Goal: Find specific page/section: Find specific page/section

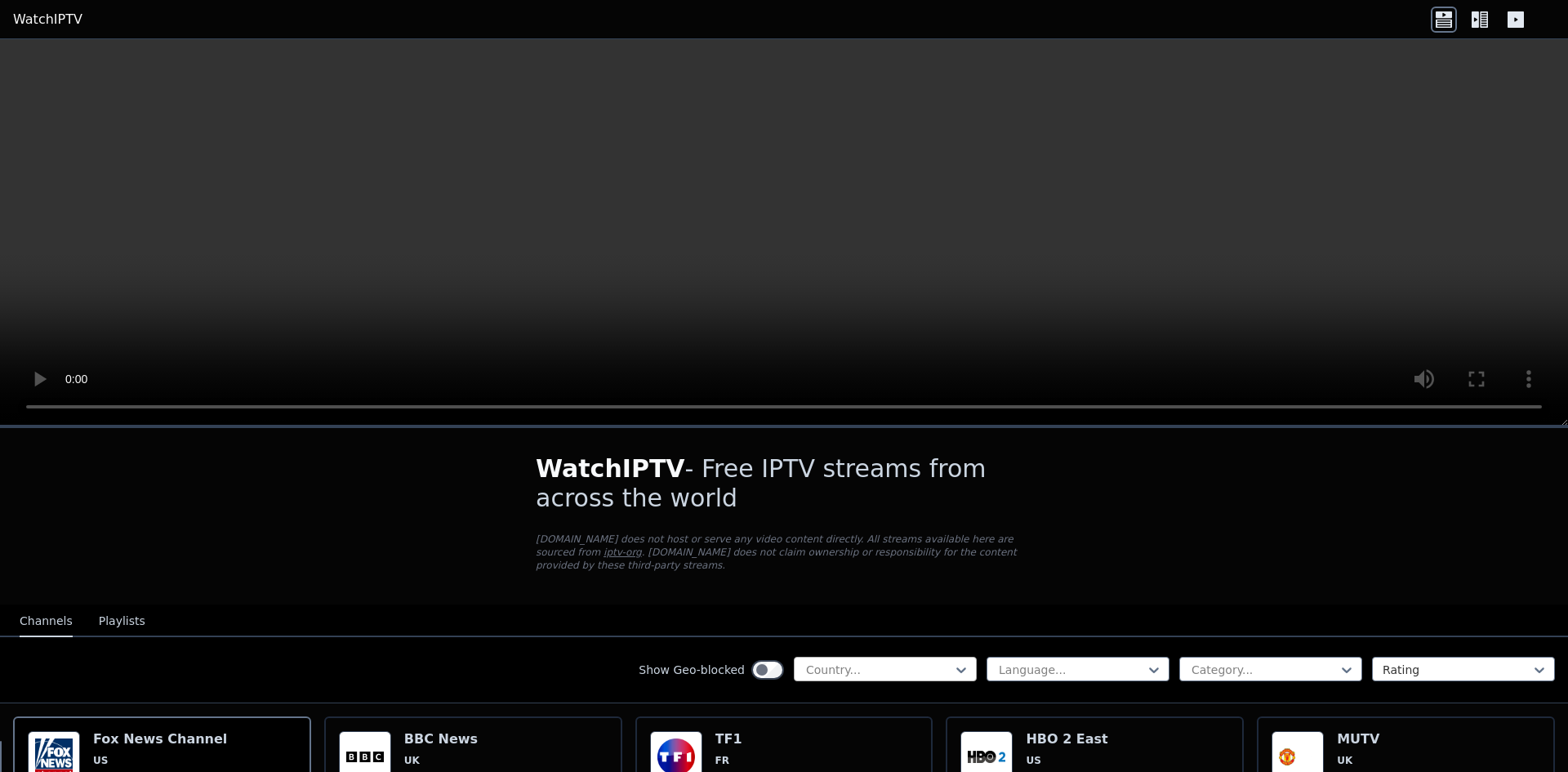
click at [899, 662] on div at bounding box center [879, 670] width 148 height 16
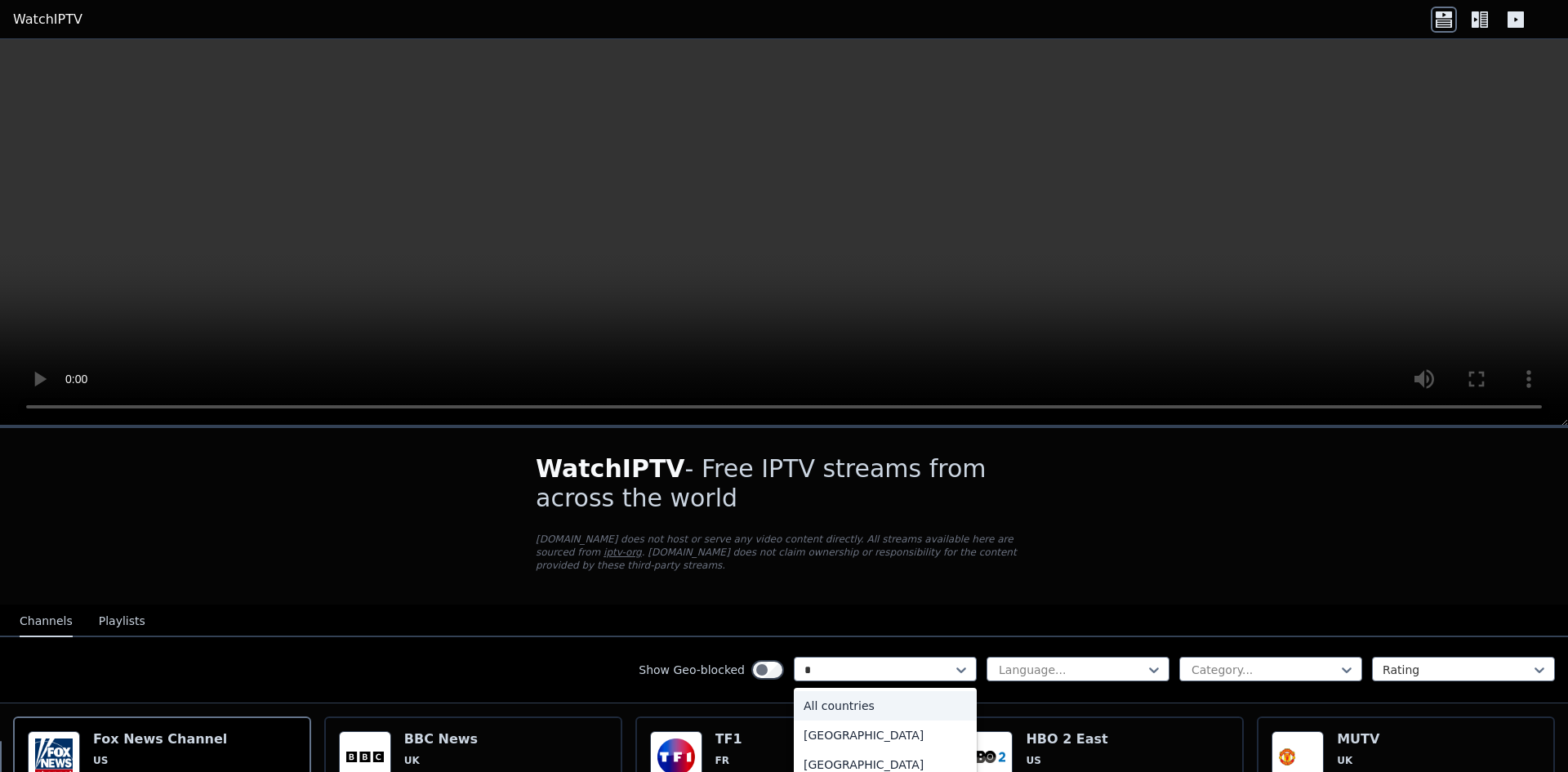
type input "**"
click at [833, 750] on div "Turkey" at bounding box center [885, 765] width 183 height 29
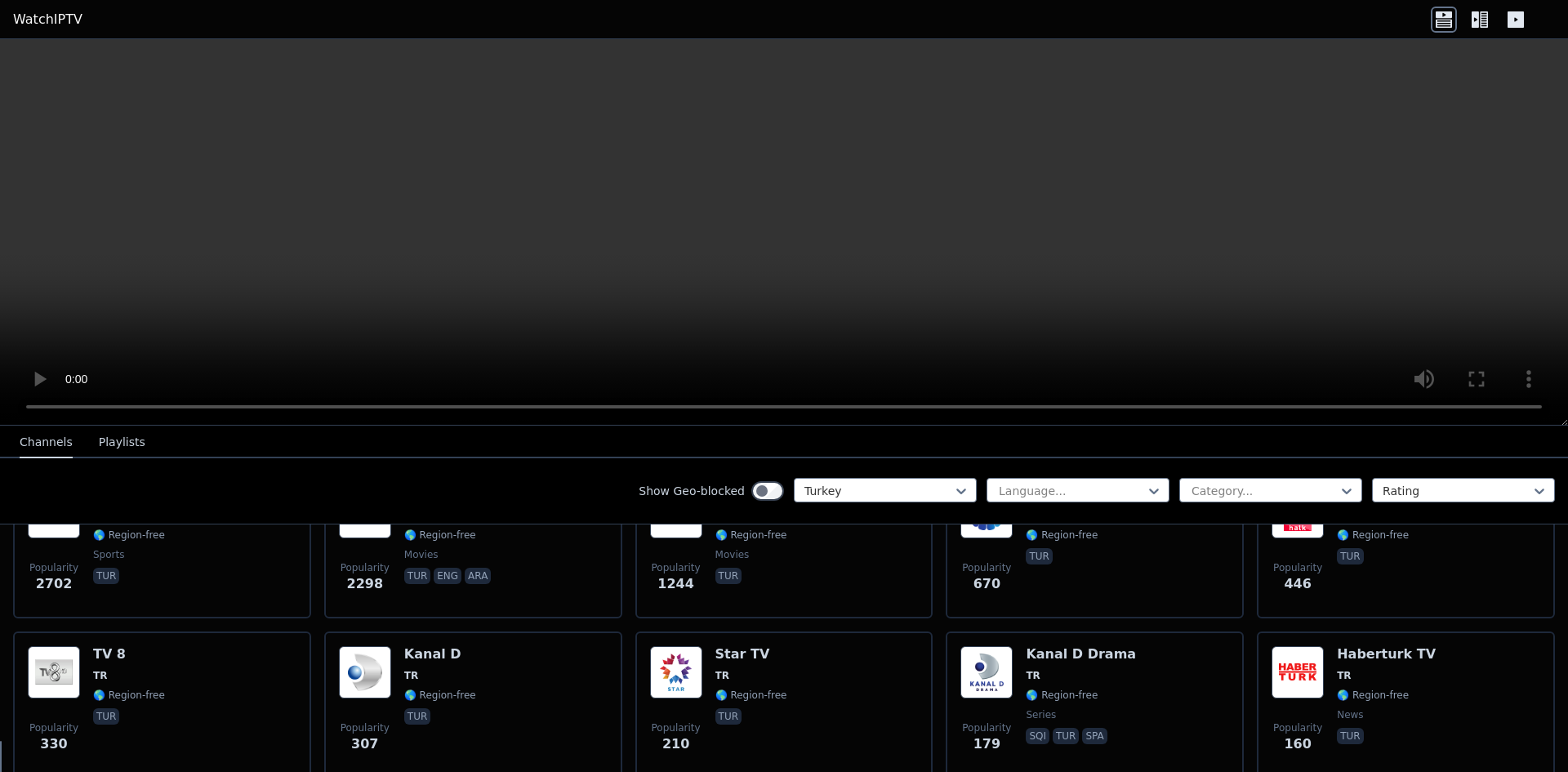
scroll to position [163, 0]
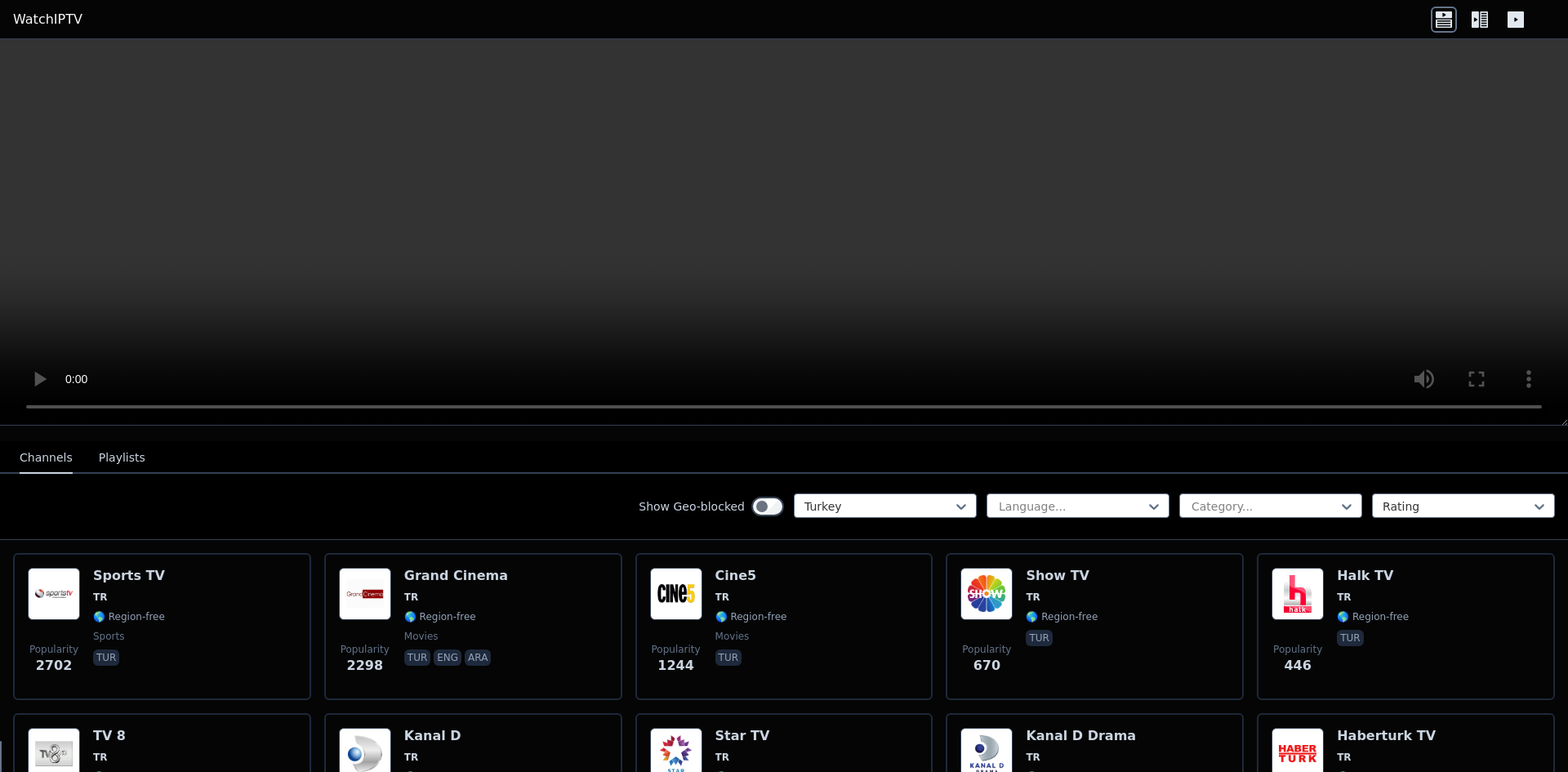
click at [103, 450] on button "Playlists" at bounding box center [122, 458] width 47 height 31
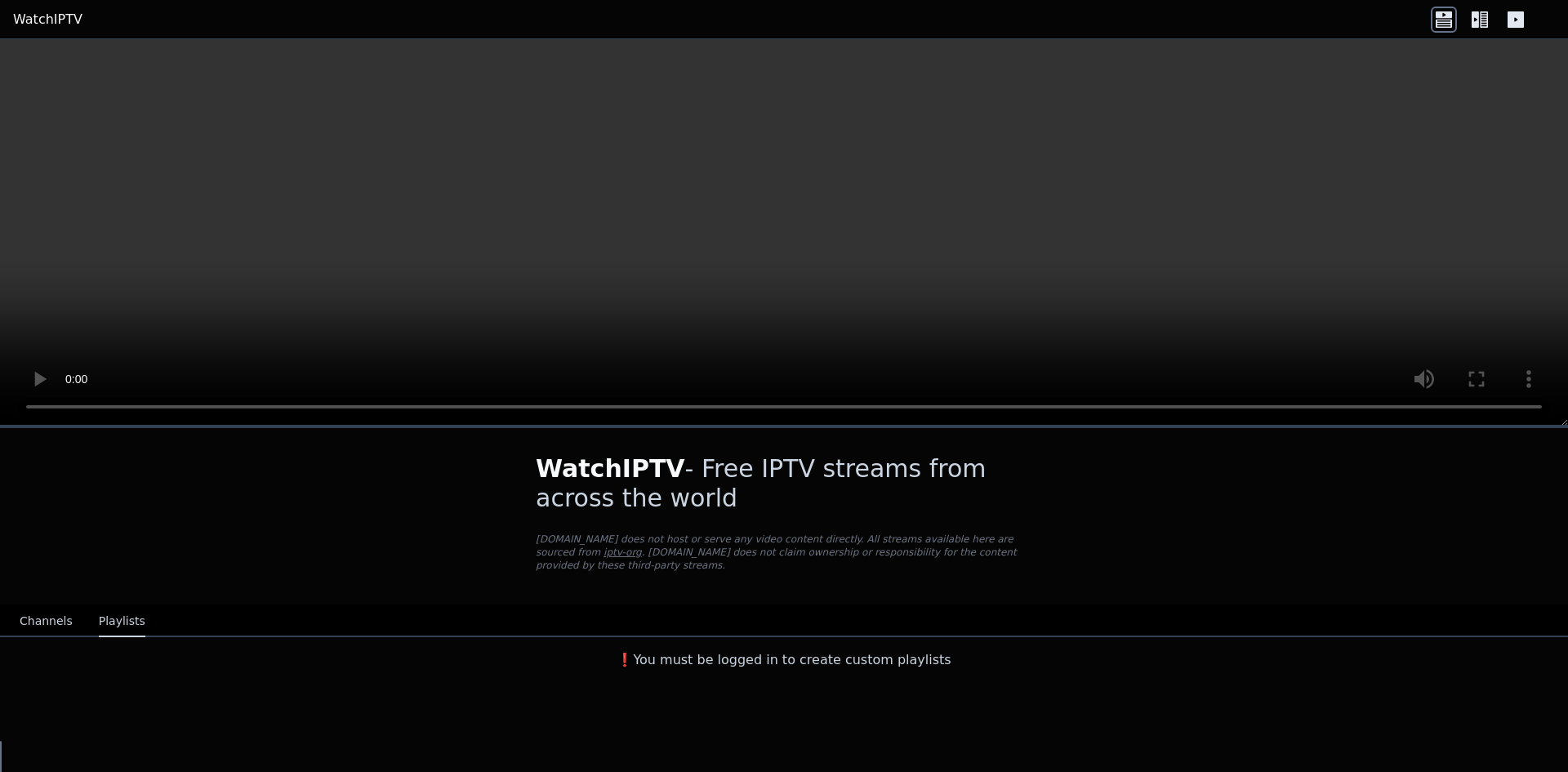
click at [53, 609] on button "Channels" at bounding box center [46, 622] width 53 height 31
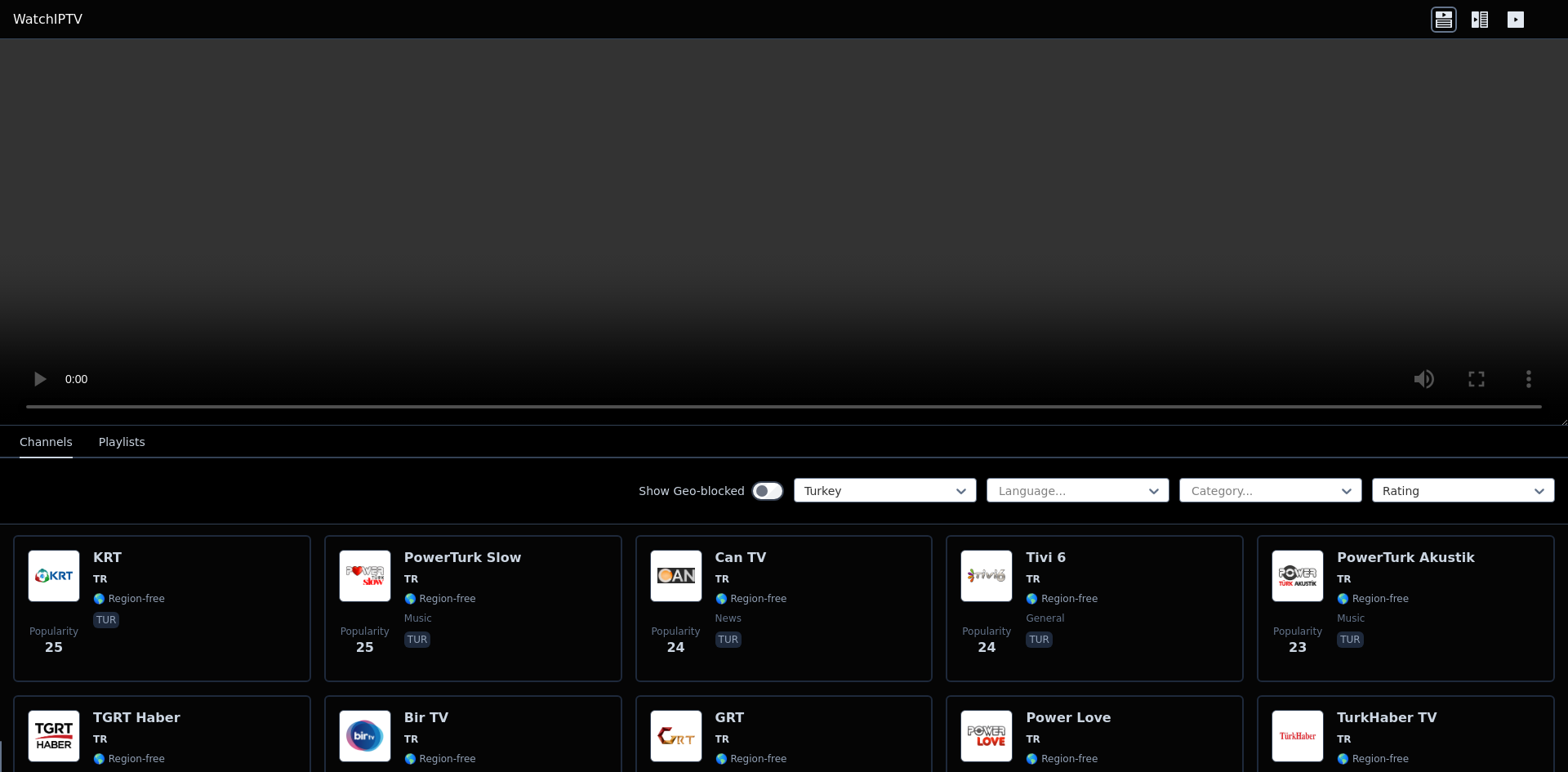
scroll to position [1784, 0]
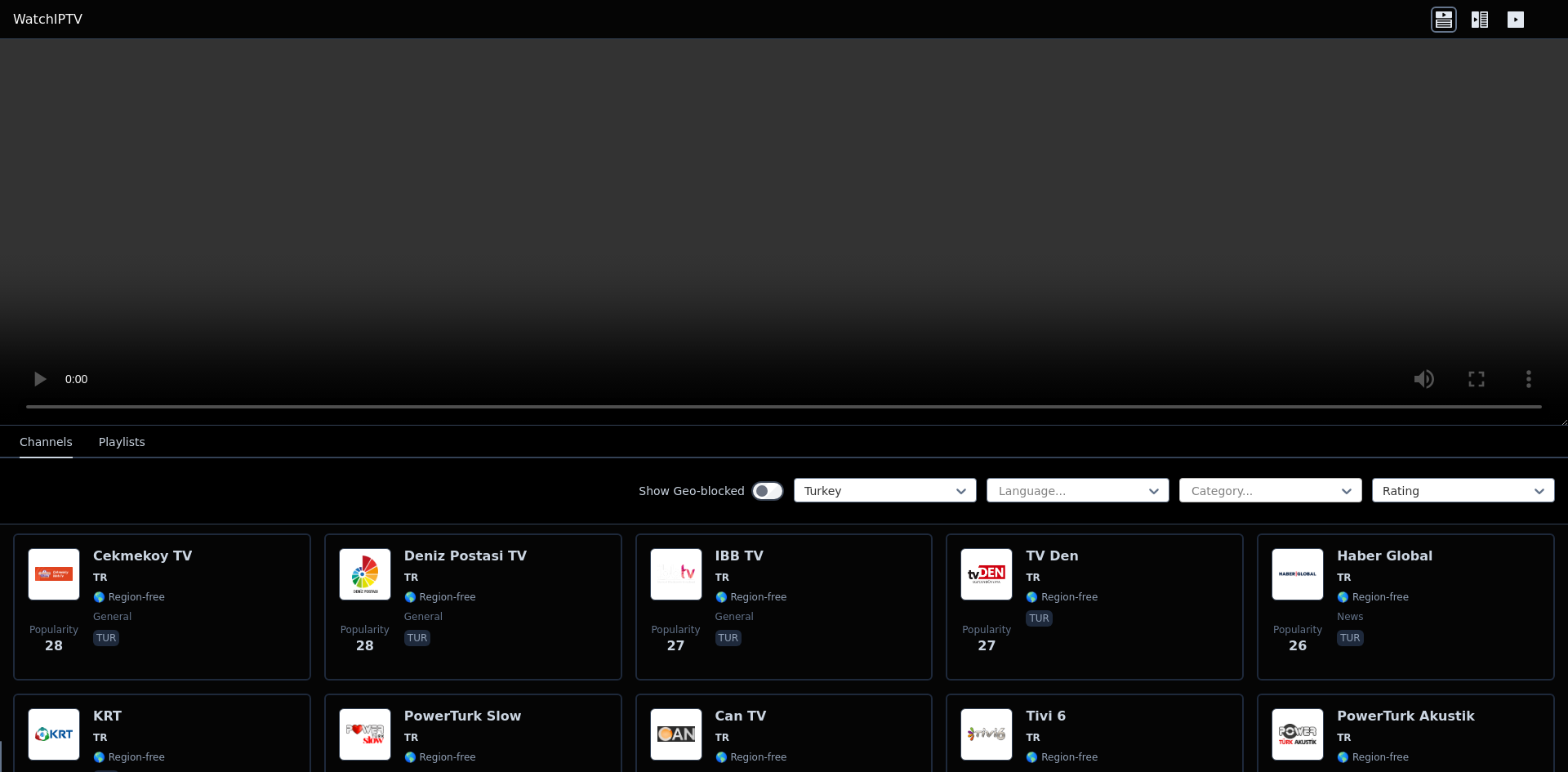
click at [1264, 490] on div at bounding box center [1264, 491] width 148 height 16
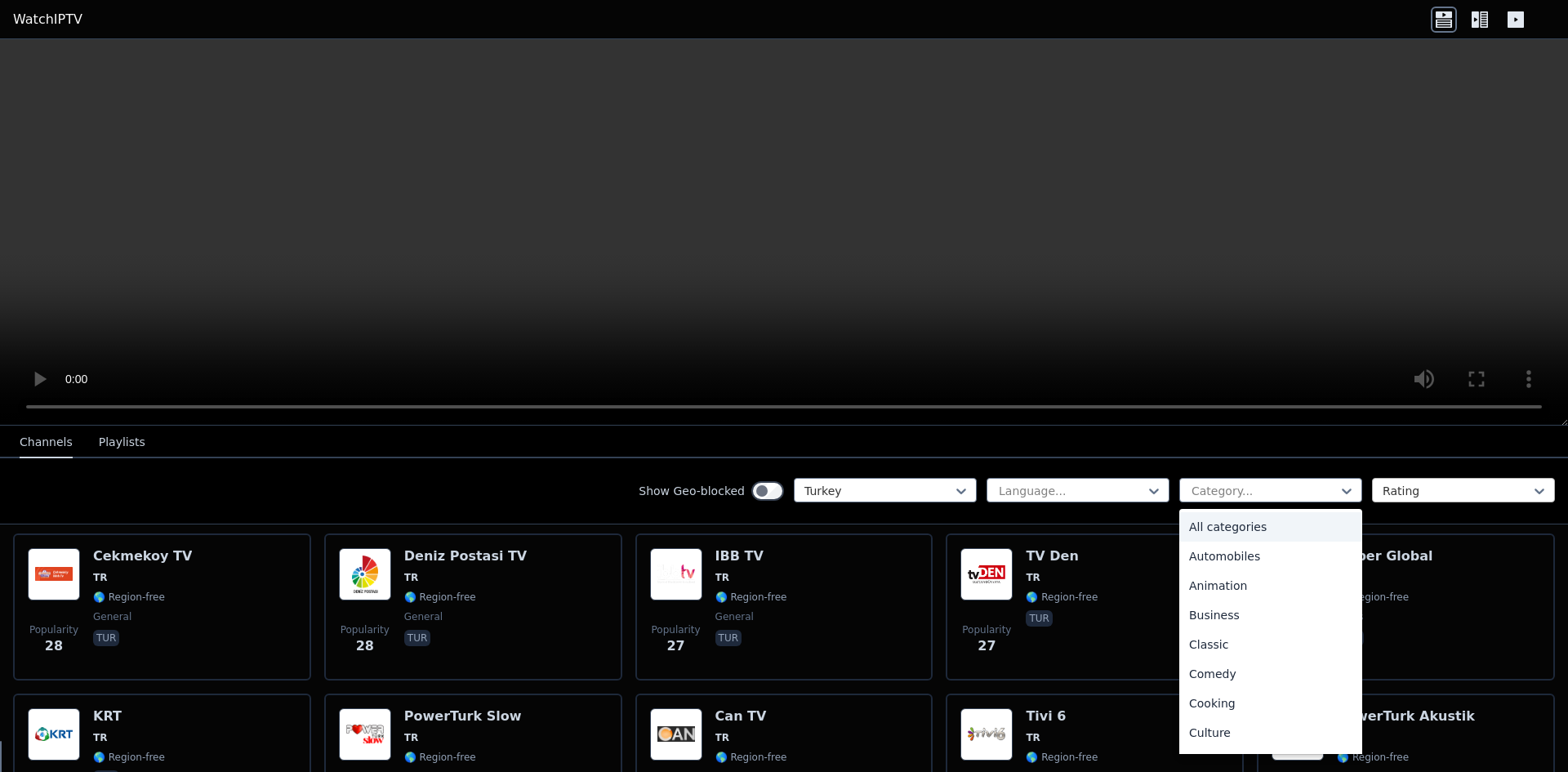
click at [1396, 489] on div at bounding box center [1456, 491] width 148 height 16
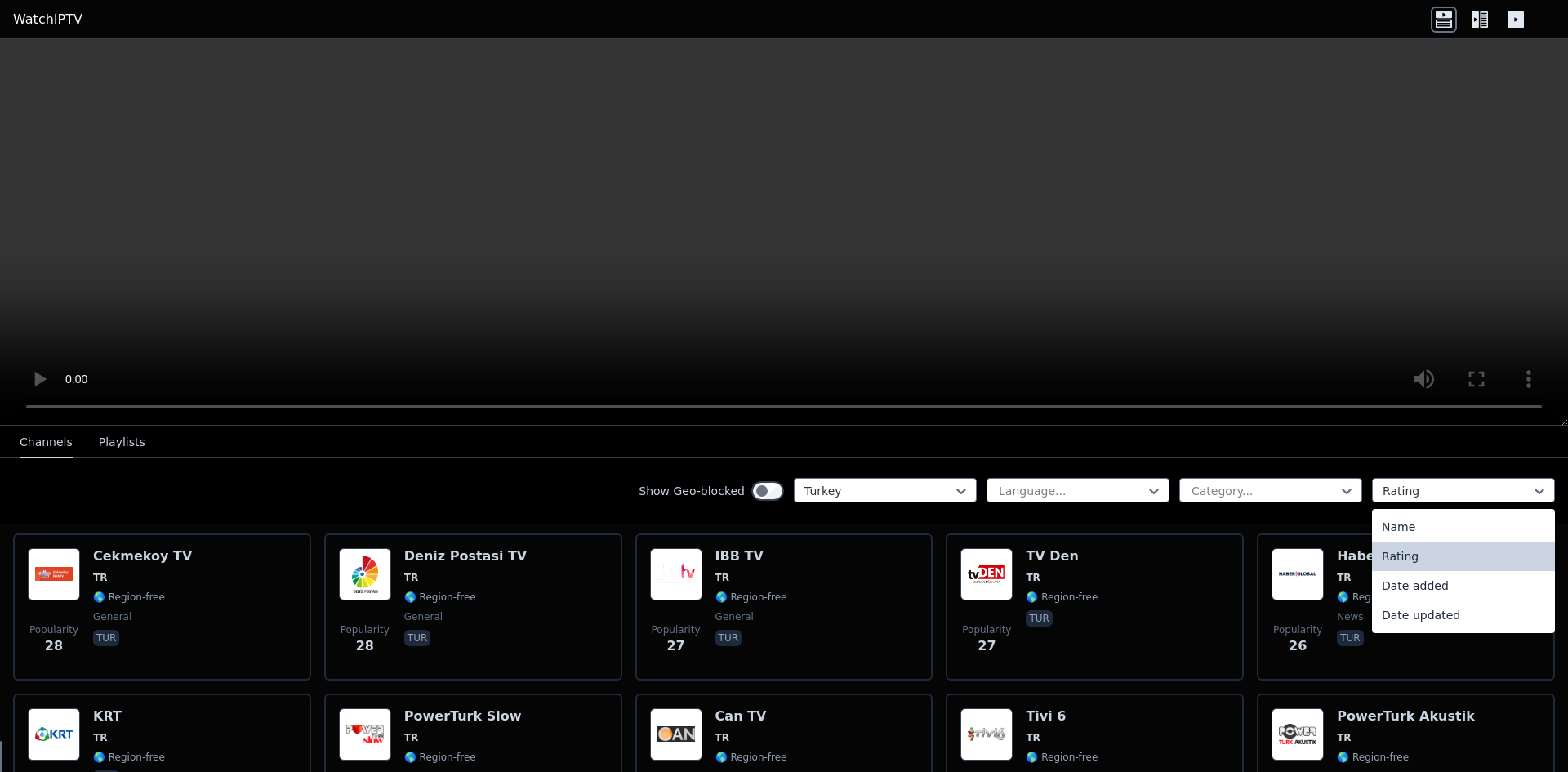
click at [1373, 461] on div "Show Geo-blocked Turkey Language... Category... 4 results available. Use Up and…" at bounding box center [784, 491] width 1568 height 66
